Goal: Communication & Community: Answer question/provide support

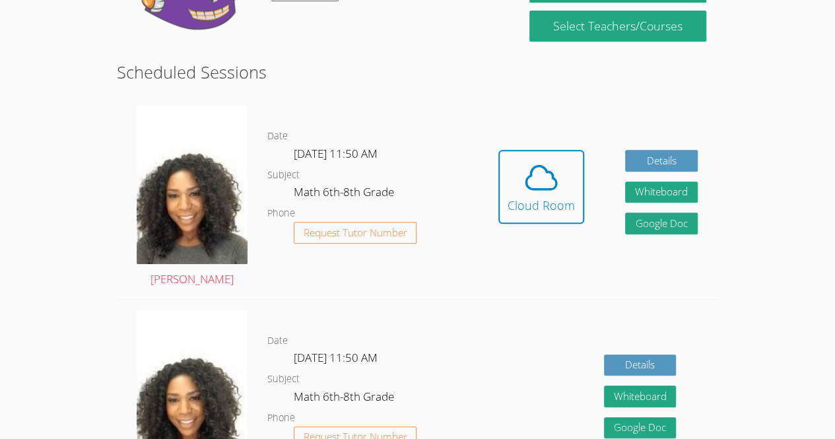
scroll to position [306, 0]
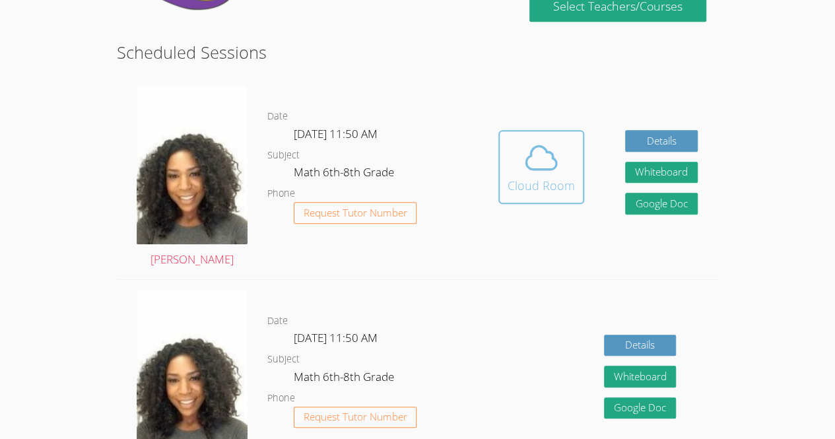
click at [564, 203] on button "Cloud Room" at bounding box center [541, 167] width 86 height 74
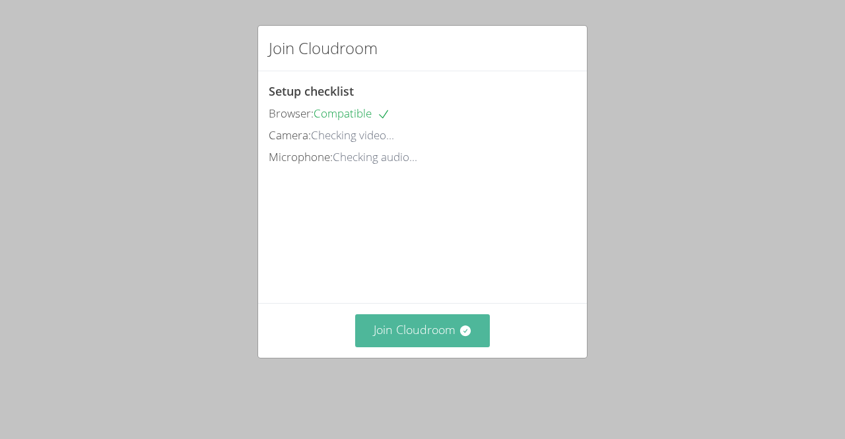
click at [417, 346] on button "Join Cloudroom" at bounding box center [422, 330] width 135 height 32
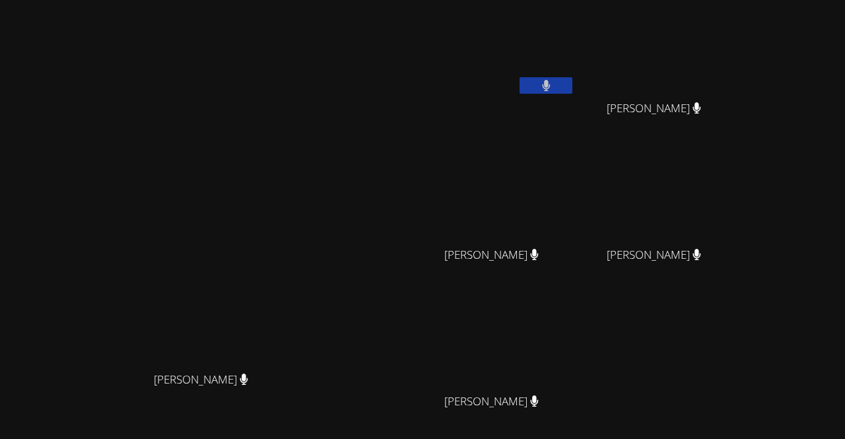
scroll to position [115, 0]
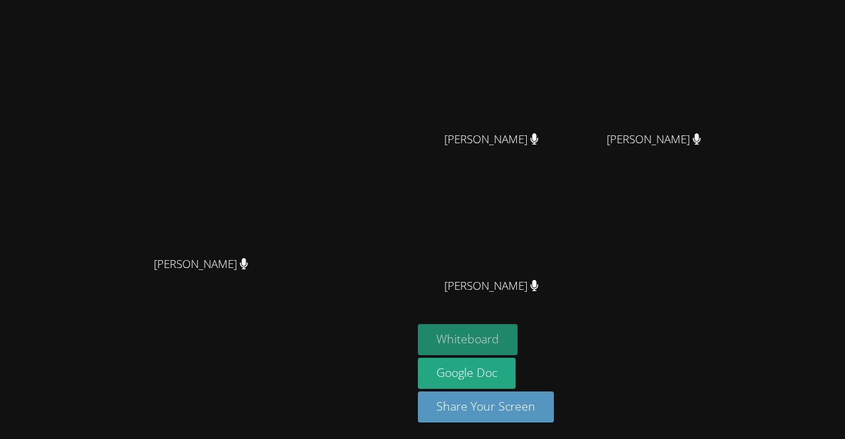
click at [517, 331] on button "Whiteboard" at bounding box center [468, 339] width 100 height 31
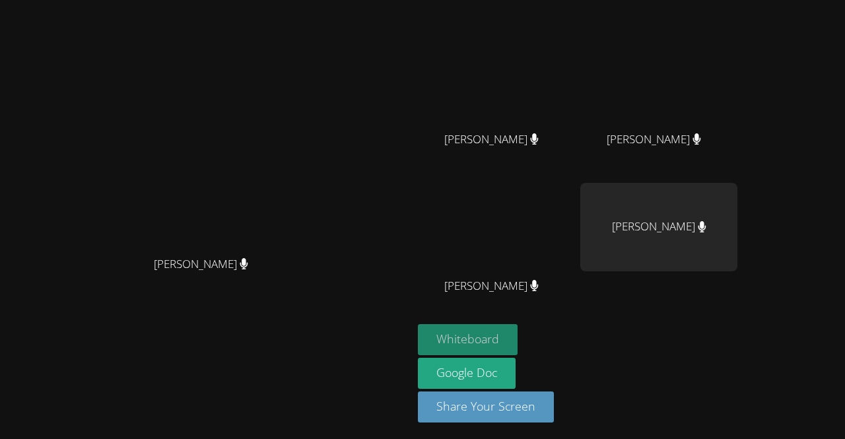
click at [418, 324] on button "Whiteboard" at bounding box center [468, 339] width 100 height 31
click at [407, 347] on div "Michelle Dupin Michelle Dupin" at bounding box center [206, 163] width 402 height 546
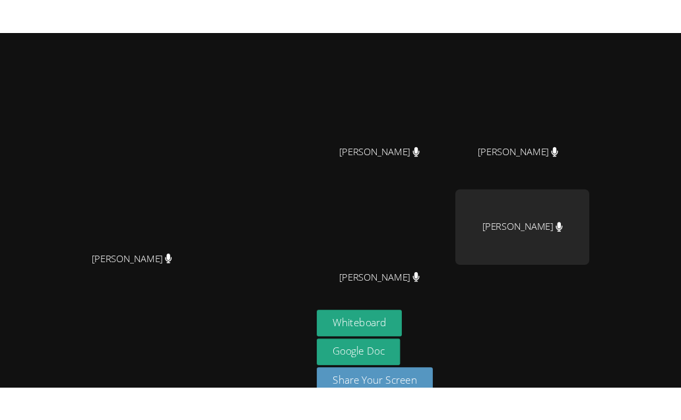
scroll to position [0, 0]
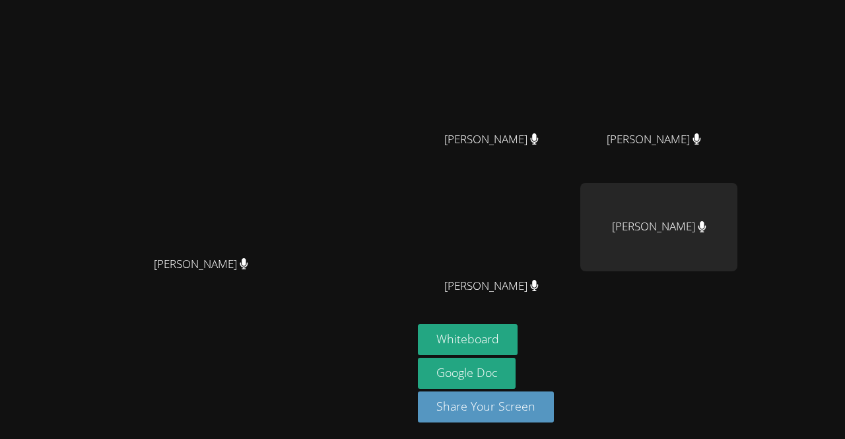
click at [538, 140] on span "Mirlandina Joseph" at bounding box center [491, 139] width 94 height 19
click at [591, 147] on div at bounding box center [591, 147] width 0 height 0
click at [575, 163] on div "Mirlandina Joseph" at bounding box center [496, 151] width 157 height 53
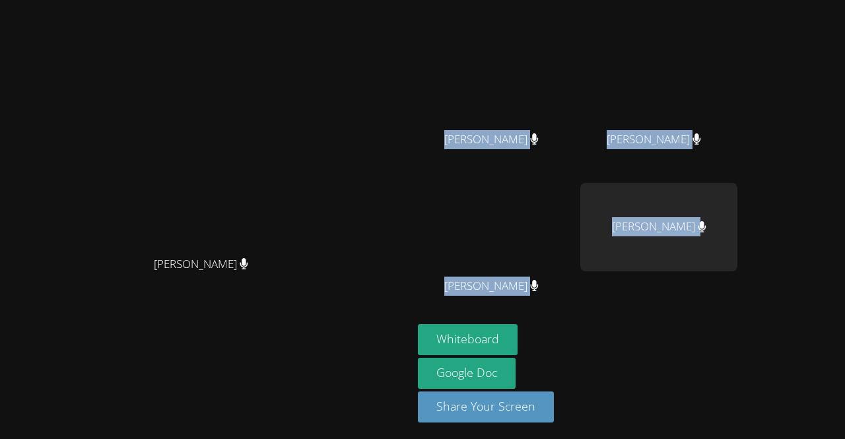
click at [594, 163] on body "Michelle Dupin Michelle Dupin Jovania Doll Lehama Macenat Lehama Macenat Mirlan…" at bounding box center [422, 219] width 845 height 439
drag, startPoint x: 594, startPoint y: 163, endPoint x: 583, endPoint y: 174, distance: 15.4
click at [583, 174] on body "Michelle Dupin Michelle Dupin Jovania Doll Lehama Macenat Lehama Macenat Mirlan…" at bounding box center [422, 219] width 845 height 439
click at [575, 174] on div "Mirlandina Joseph" at bounding box center [496, 151] width 157 height 53
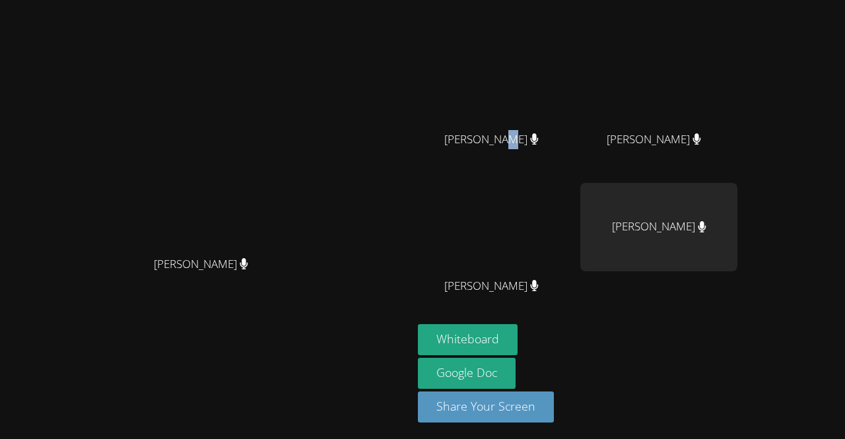
click at [575, 174] on div "Mirlandina Joseph" at bounding box center [496, 151] width 157 height 53
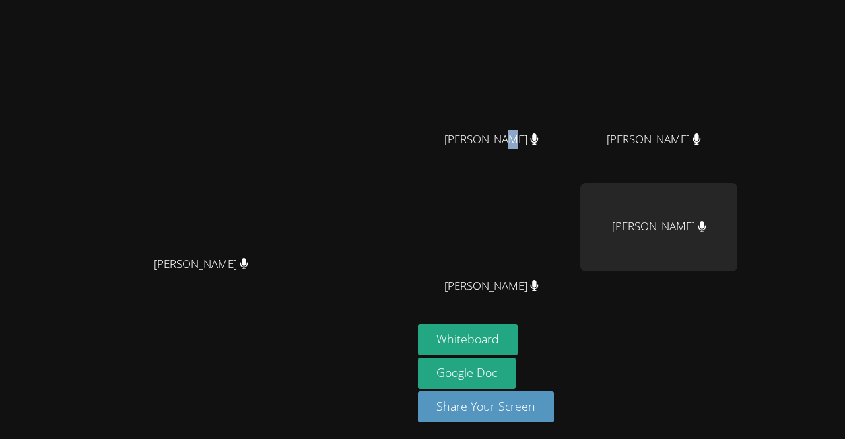
click at [575, 174] on div "Mirlandina Joseph" at bounding box center [496, 151] width 157 height 53
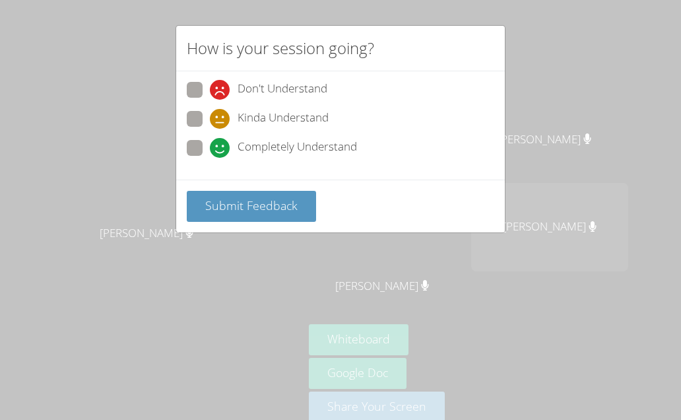
scroll to position [109, 0]
click at [210, 158] on span at bounding box center [210, 158] width 0 height 0
click at [210, 145] on input "Completely Understand" at bounding box center [215, 145] width 11 height 11
radio input "true"
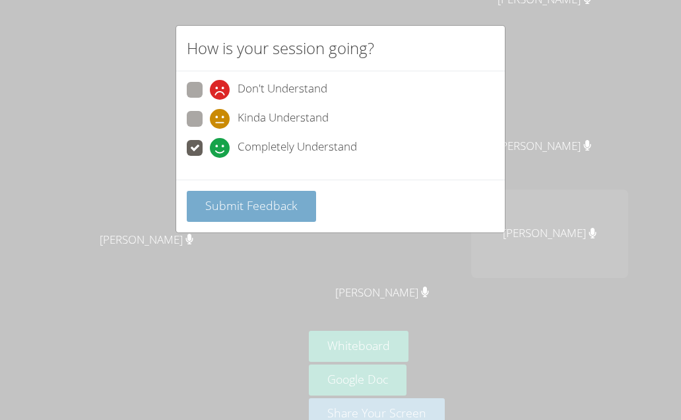
click at [244, 201] on span "Submit Feedback" at bounding box center [251, 205] width 92 height 16
